Goal: Information Seeking & Learning: Find specific fact

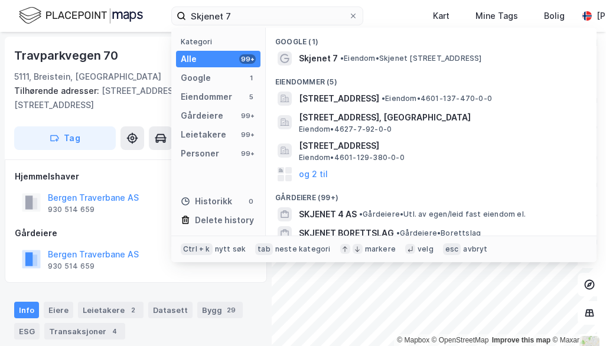
type input "Skjenet 7"
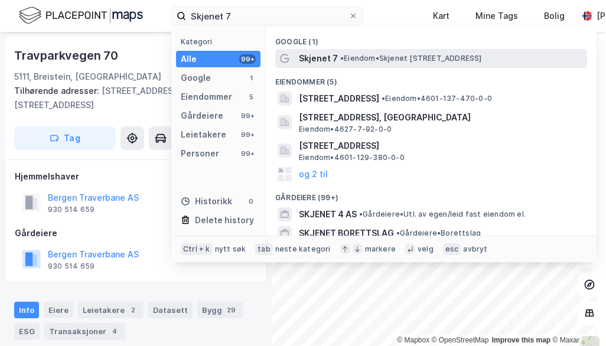
click at [332, 62] on span "Skjenet 7" at bounding box center [318, 58] width 39 height 14
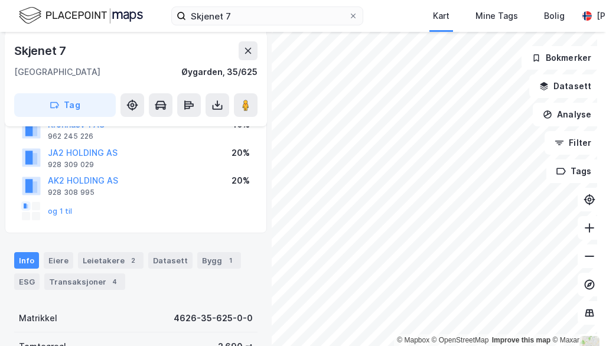
scroll to position [60, 0]
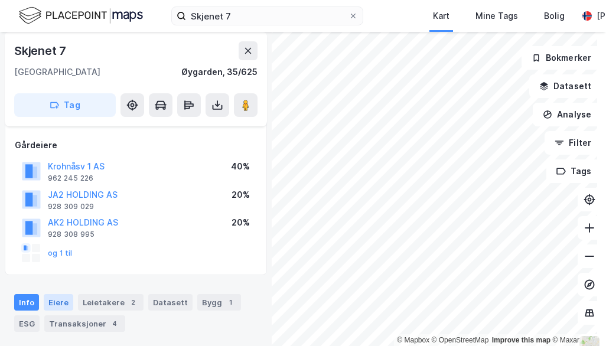
click at [66, 303] on div "Eiere" at bounding box center [59, 302] width 30 height 17
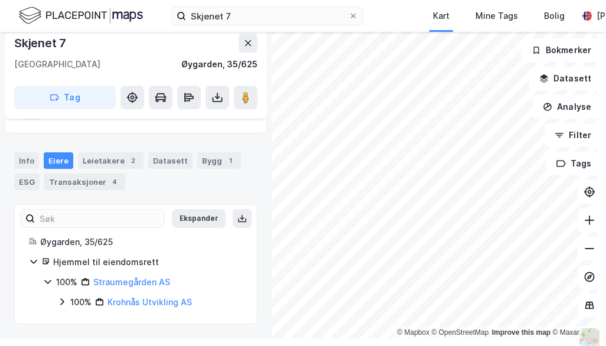
scroll to position [12, 0]
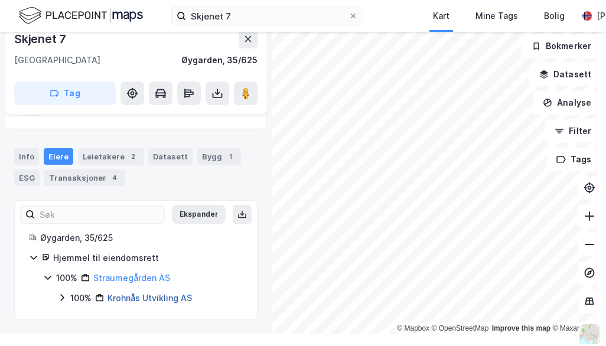
click at [155, 297] on link "Krohnås Utvikling AS" at bounding box center [149, 298] width 84 height 10
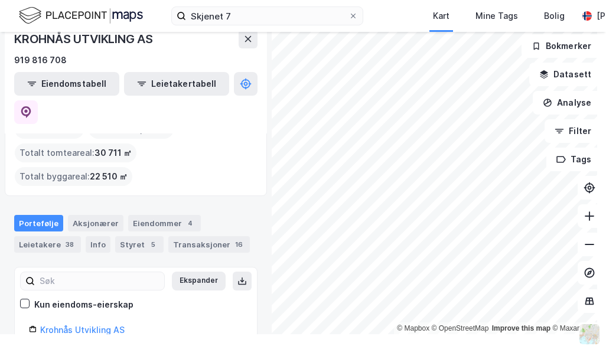
scroll to position [59, 0]
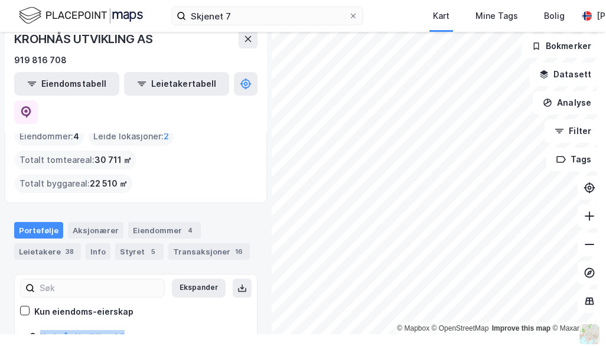
drag, startPoint x: 140, startPoint y: 281, endPoint x: 41, endPoint y: 279, distance: 99.2
click at [41, 330] on div "Krohnås Utvikling AS" at bounding box center [141, 337] width 202 height 14
copy link "Krohnås Utvikling AS"
